Goal: Task Accomplishment & Management: Complete application form

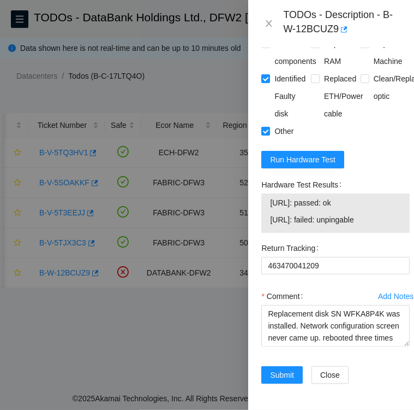
drag, startPoint x: 313, startPoint y: 321, endPoint x: 260, endPoint y: 286, distance: 63.5
click at [260, 287] on div "Add Notes Comment Replacement disk SN WFKA8P4K was installed. Network configura…" at bounding box center [335, 326] width 157 height 79
click at [389, 322] on textarea "Replacement disk SN WFKA8P4K was installed. Network configuration screen never …" at bounding box center [336, 325] width 149 height 41
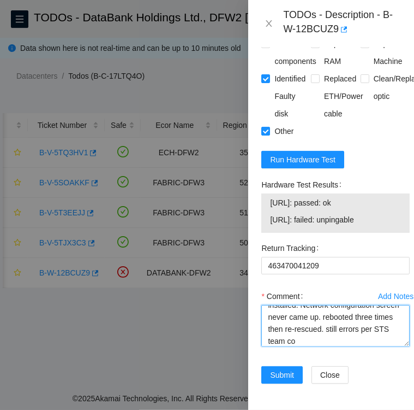
scroll to position [33, 0]
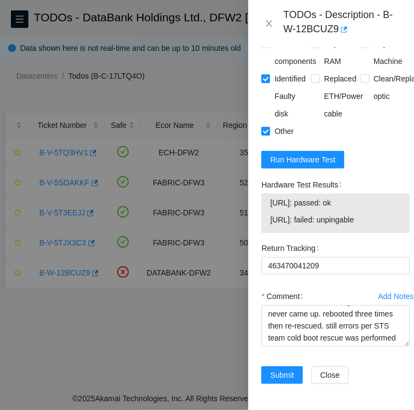
click at [381, 340] on div "Add Notes Comment Replacement disk SN WFKA8P4K was installed. Network configura…" at bounding box center [335, 326] width 157 height 79
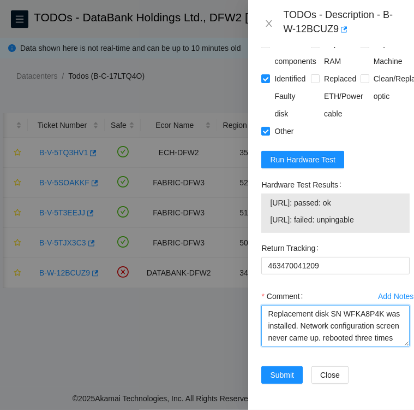
drag, startPoint x: 385, startPoint y: 323, endPoint x: 265, endPoint y: 292, distance: 124.6
click at [265, 305] on textarea "Replacement disk SN WFKA8P4K was installed. Network configuration screen never …" at bounding box center [336, 325] width 149 height 41
click at [385, 305] on textarea "Replacement disk SN WFKA8P4K was installed. Network configuration screen never …" at bounding box center [336, 325] width 149 height 41
click at [380, 309] on textarea "Replacement disk SN WFKA8P4K was installed. Network configuration screen never …" at bounding box center [336, 325] width 149 height 41
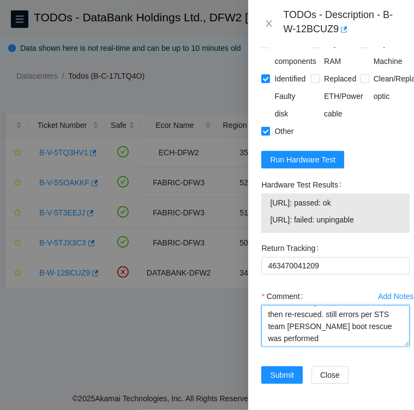
click at [286, 322] on textarea "Replacement disk SN WFKA8P4K was installed. Network configuration screen never …" at bounding box center [336, 325] width 149 height 41
paste textarea "JVillalobos@akamai.com"
click at [287, 319] on textarea "Replacement disk SN WFKA8P4K was installed. Network configuration screen never …" at bounding box center [336, 325] width 149 height 41
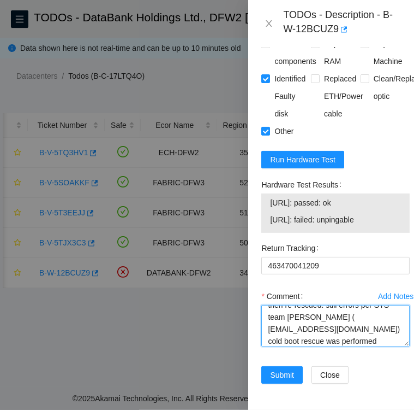
scroll to position [48, 0]
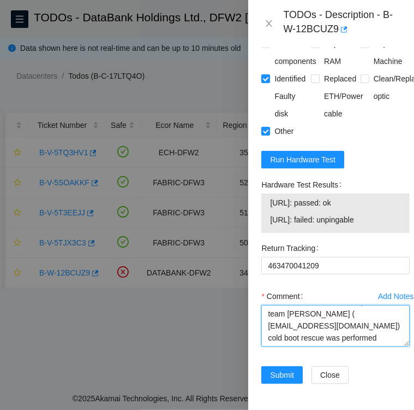
click at [266, 321] on textarea "Replacement disk SN WFKA8P4K was installed. Network configuration screen never …" at bounding box center [336, 325] width 149 height 41
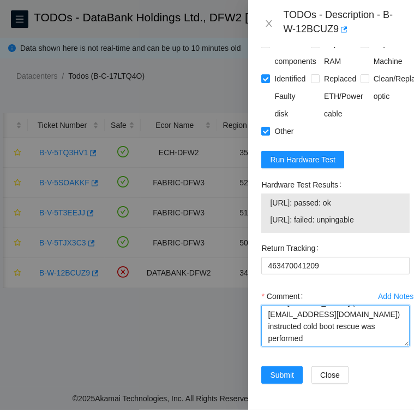
click at [372, 306] on textarea "Replacement disk SN WFKA8P4K was installed. Network configuration screen never …" at bounding box center [336, 325] width 149 height 41
click at [316, 320] on textarea "Replacement disk SN WFKA8P4K was installed. Network configuration screen never …" at bounding box center [336, 325] width 149 height 41
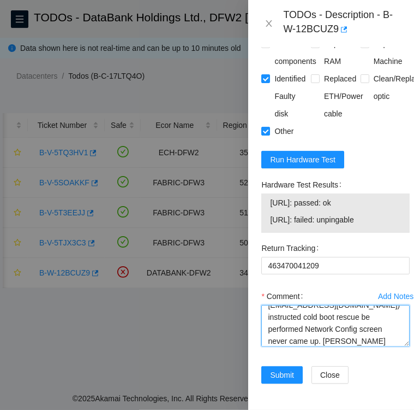
scroll to position [81, 0]
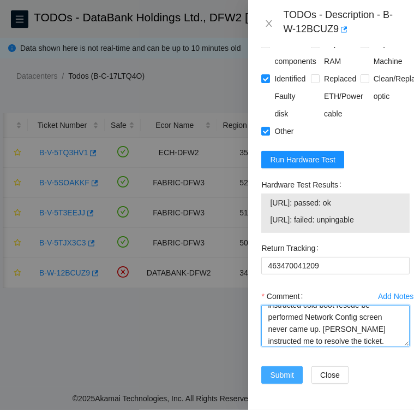
type textarea "Replacement disk SN WFKA8P4K was installed. Network configuration screen never …"
click at [283, 369] on span "Submit" at bounding box center [282, 375] width 24 height 12
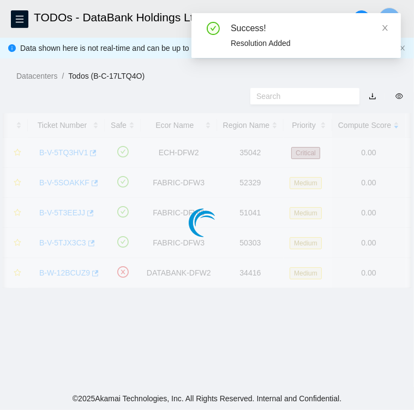
scroll to position [282, 0]
